Goal: Task Accomplishment & Management: Use online tool/utility

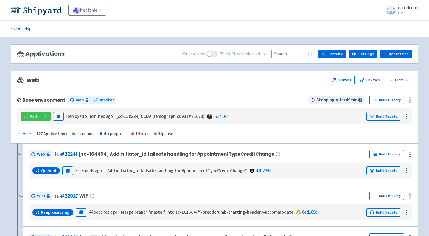
click at [295, 52] on input at bounding box center [293, 54] width 45 height 8
paste input "156665"
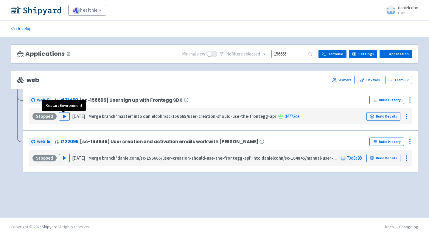
type input "156665"
click at [63, 121] on div "Stopped Play [DATE] Merge branch 'master' into danielcohn/sc-156665/user-creati…" at bounding box center [220, 115] width 378 height 11
click at [63, 116] on polygon "button" at bounding box center [64, 116] width 3 height 3
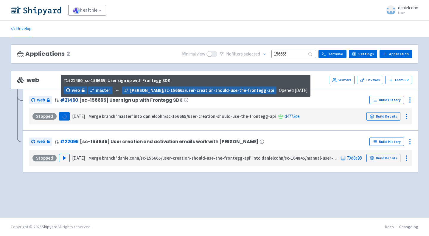
click at [65, 100] on link "# 21460" at bounding box center [69, 100] width 18 height 6
